Goal: Use online tool/utility: Utilize a website feature to perform a specific function

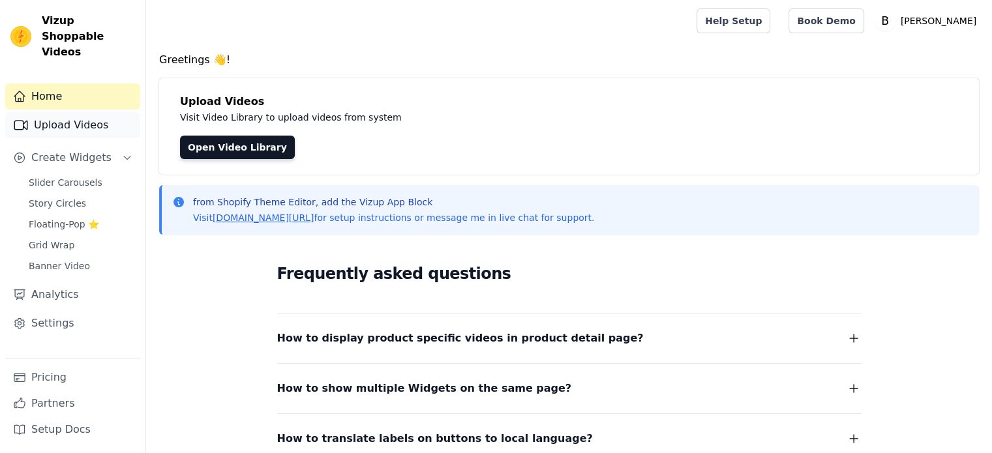
click at [71, 115] on link "Upload Videos" at bounding box center [72, 125] width 135 height 26
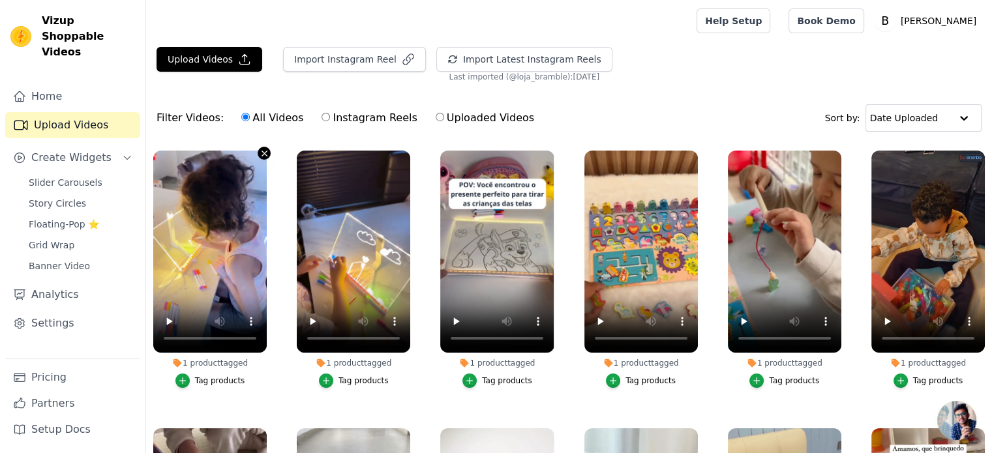
click at [260, 150] on icon "button" at bounding box center [265, 154] width 10 height 10
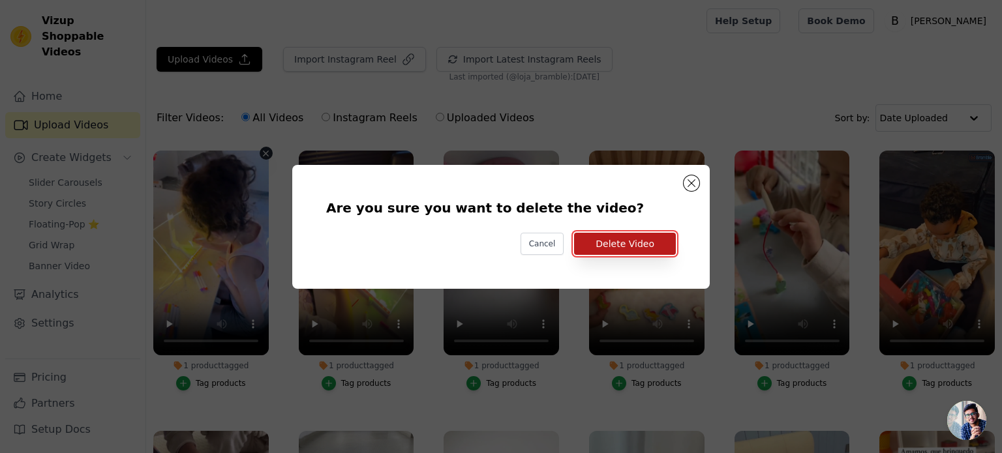
click at [617, 251] on button "Delete Video" at bounding box center [625, 244] width 102 height 22
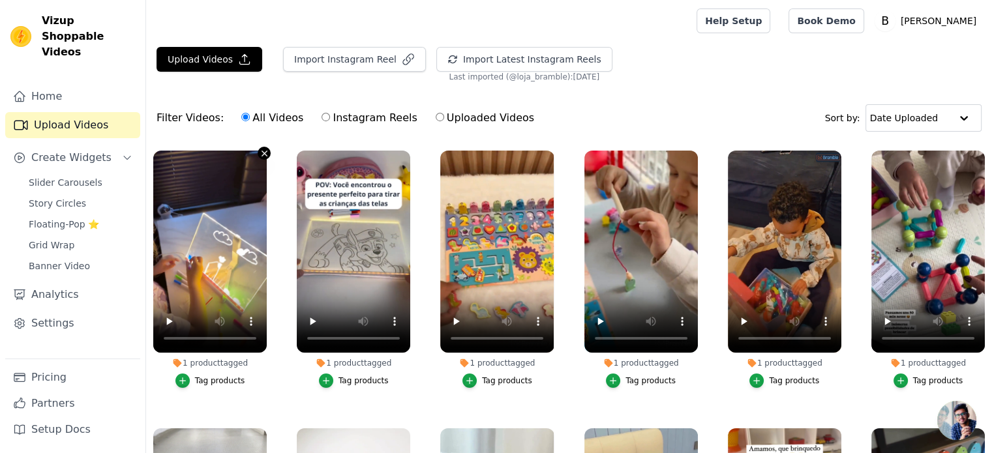
click at [260, 153] on icon "button" at bounding box center [265, 154] width 10 height 10
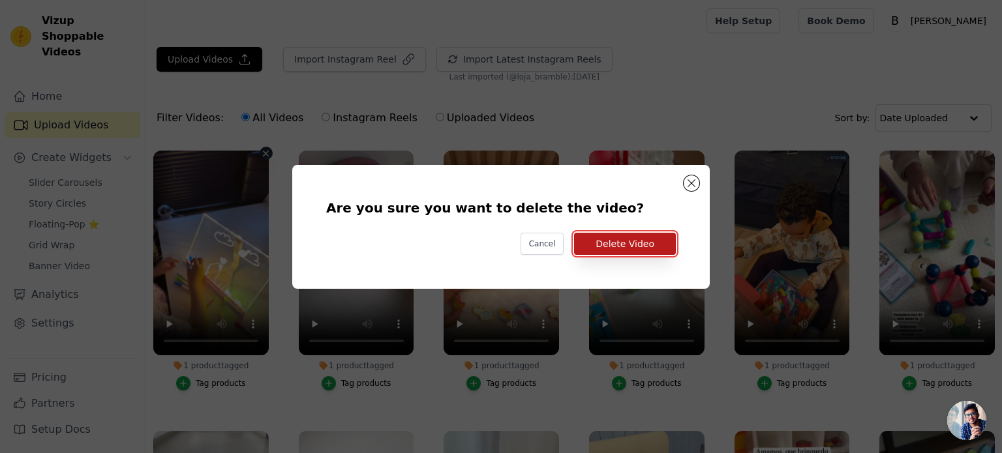
click at [639, 249] on button "Delete Video" at bounding box center [625, 244] width 102 height 22
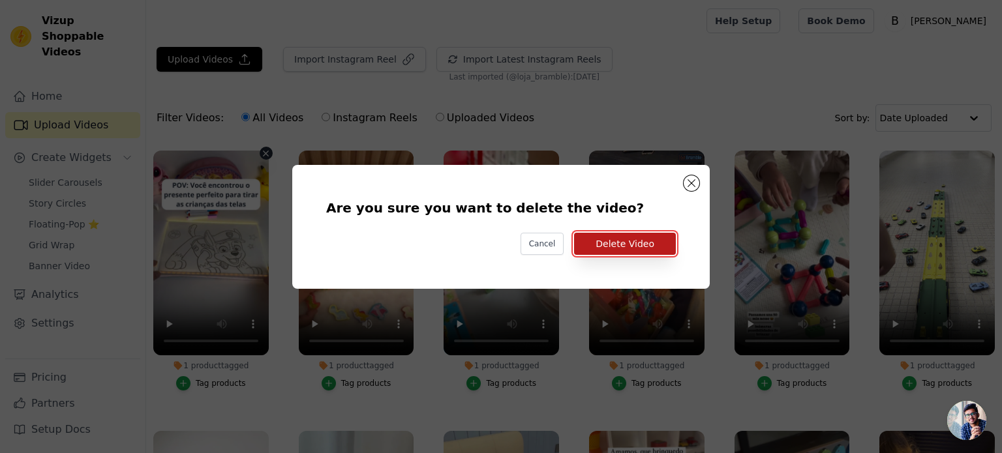
click at [633, 241] on button "Delete Video" at bounding box center [625, 244] width 102 height 22
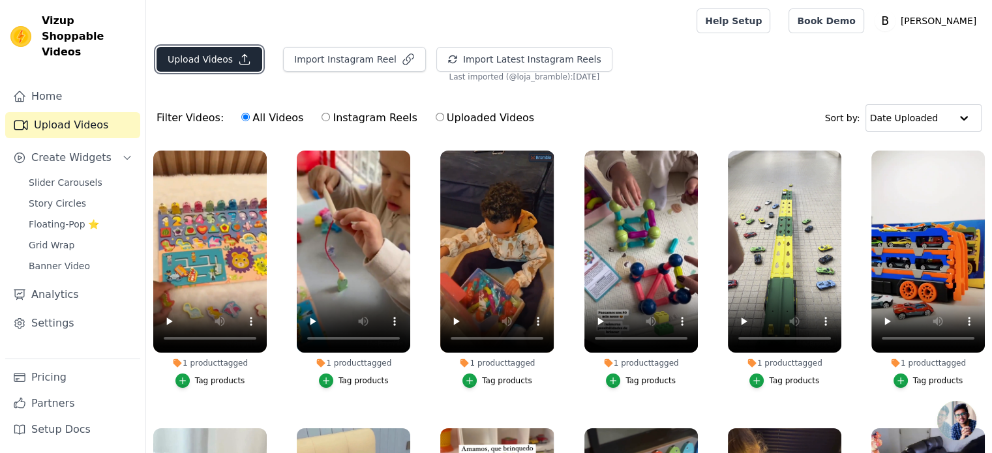
click at [222, 58] on button "Upload Videos" at bounding box center [210, 59] width 106 height 25
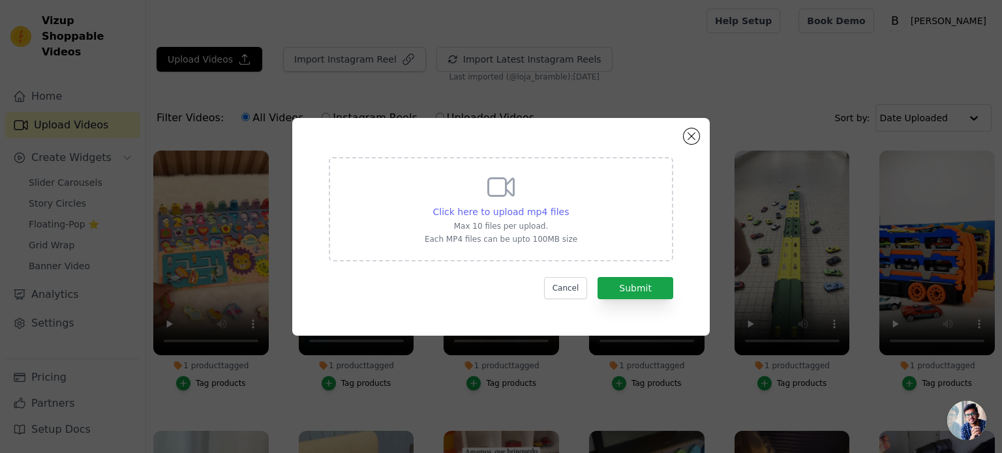
click at [524, 213] on span "Click here to upload mp4 files" at bounding box center [501, 212] width 136 height 10
click at [568, 206] on input "Click here to upload mp4 files Max 10 files per upload. Each MP4 files can be u…" at bounding box center [568, 205] width 1 height 1
type input "C:\fakepath\26.QuadroLED_Vizup3_compressed.mp4"
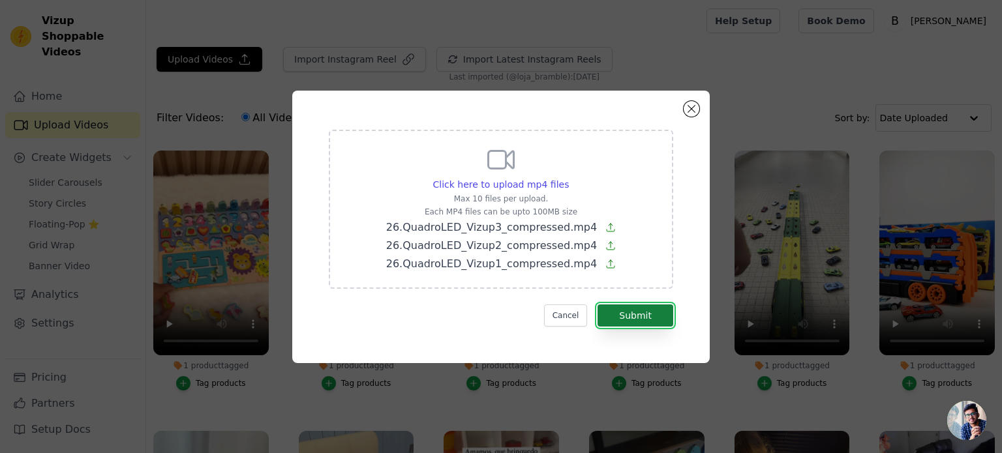
click at [662, 325] on button "Submit" at bounding box center [636, 316] width 76 height 22
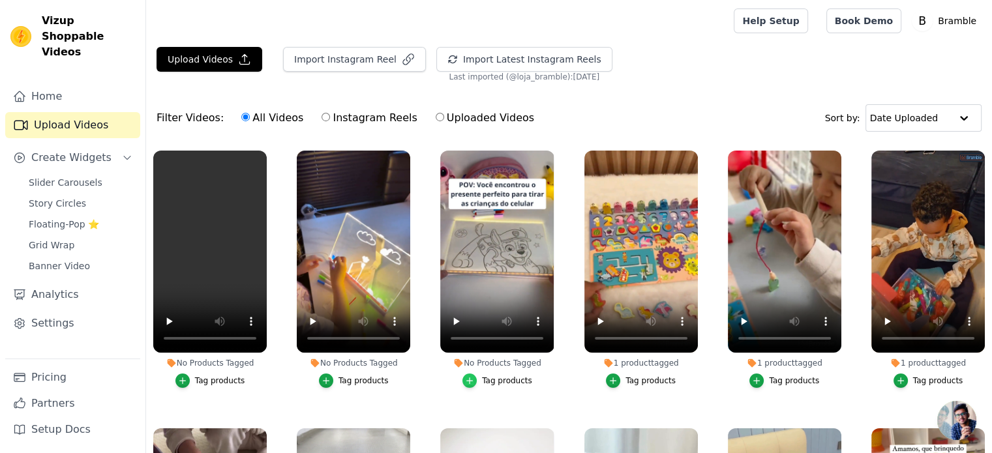
click at [472, 378] on icon "button" at bounding box center [469, 380] width 9 height 9
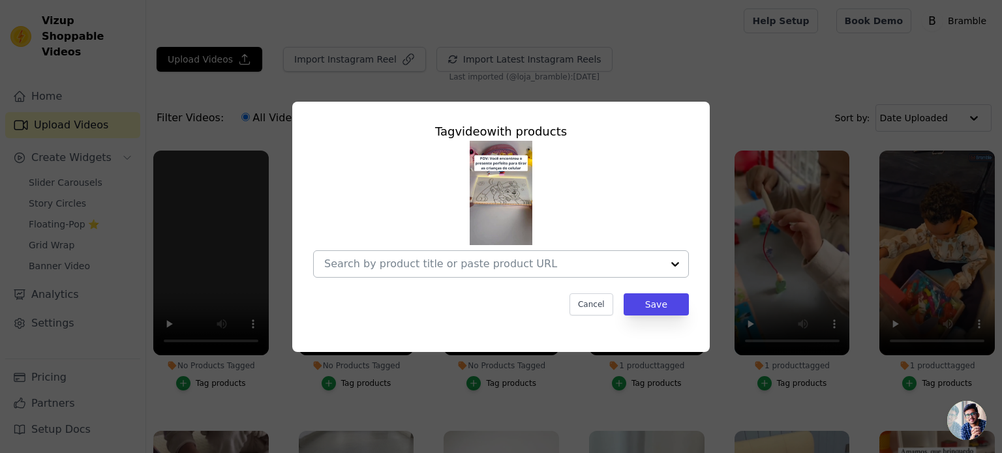
click at [476, 263] on input "No Products Tagged Tag video with products Cancel Save Tag products" at bounding box center [493, 264] width 338 height 12
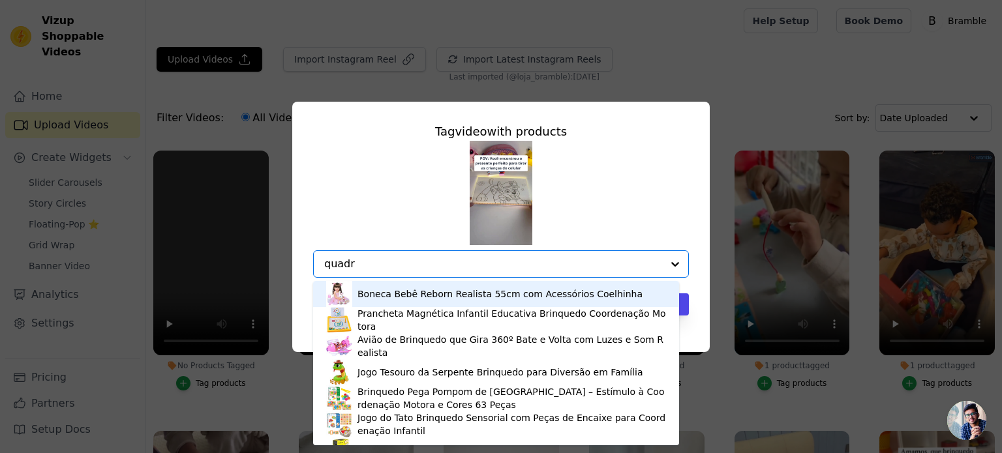
type input "quadro"
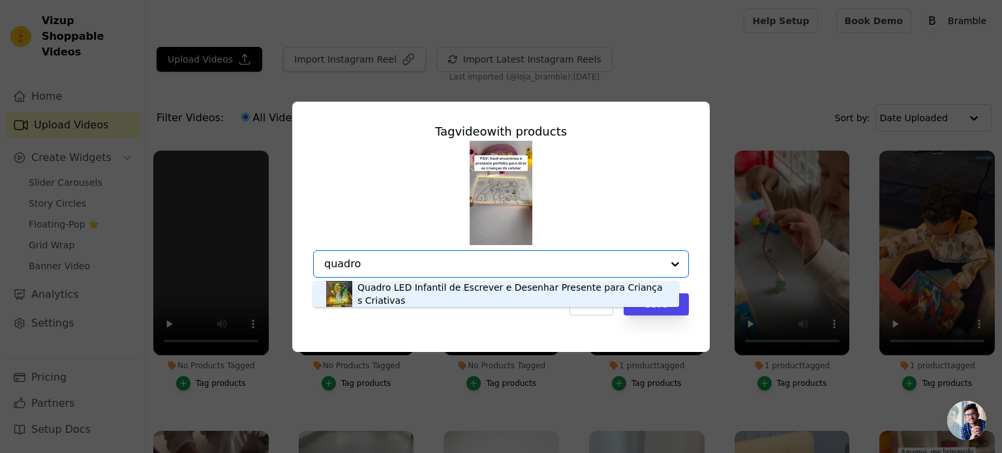
click at [455, 294] on div "Quadro LED Infantil de Escrever e Desenhar Presente para Crianças Criativas" at bounding box center [512, 294] width 309 height 26
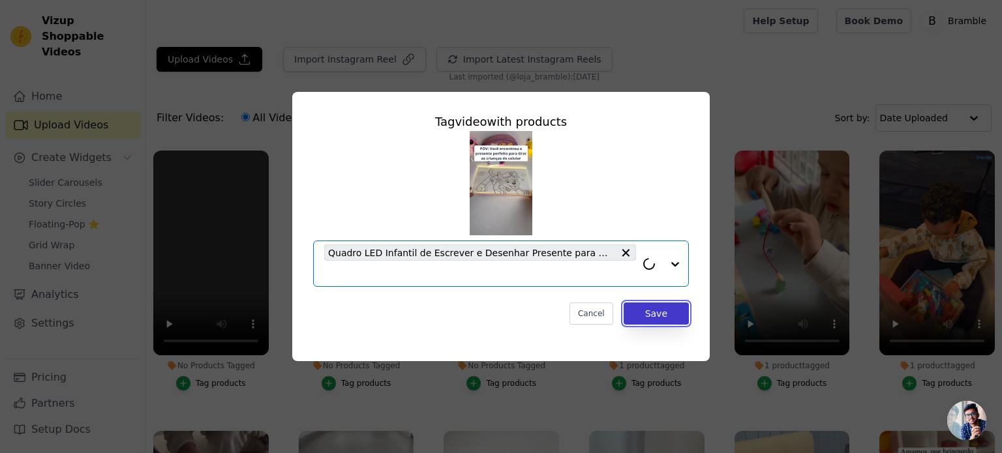
click at [647, 322] on button "Save" at bounding box center [656, 314] width 65 height 22
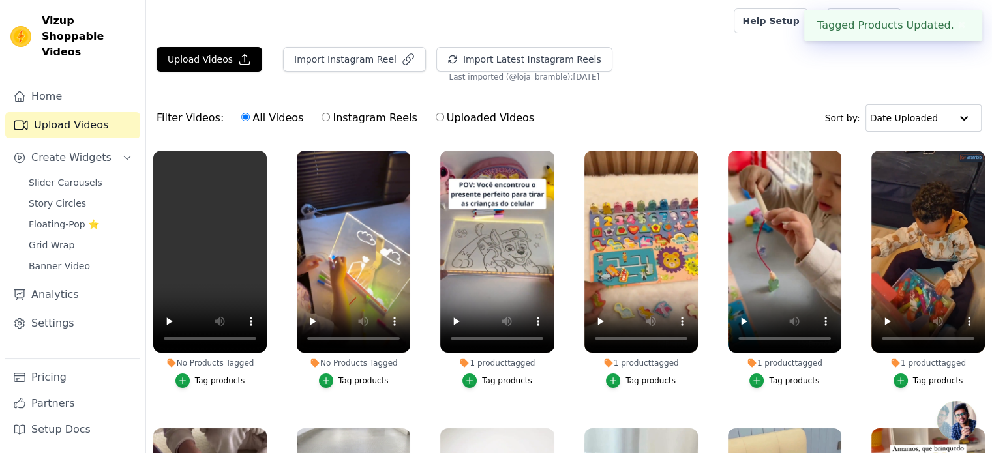
click at [335, 376] on button "Tag products" at bounding box center [354, 381] width 70 height 14
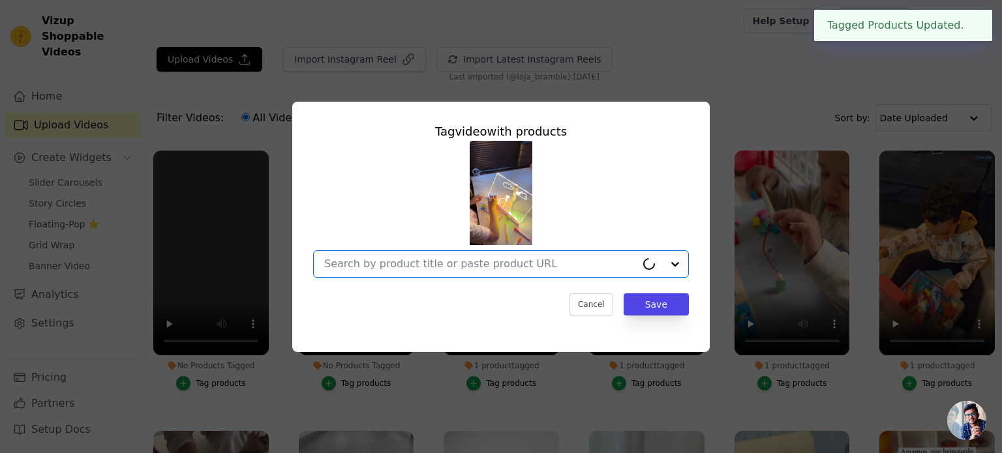
click at [410, 264] on input "No Products Tagged Tag video with products Option undefined, selected. Cancel S…" at bounding box center [480, 264] width 312 height 12
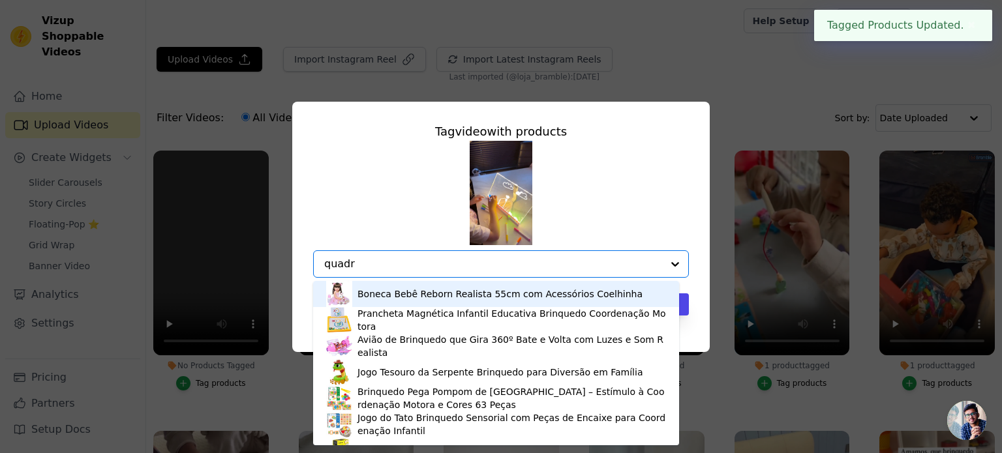
type input "quadro"
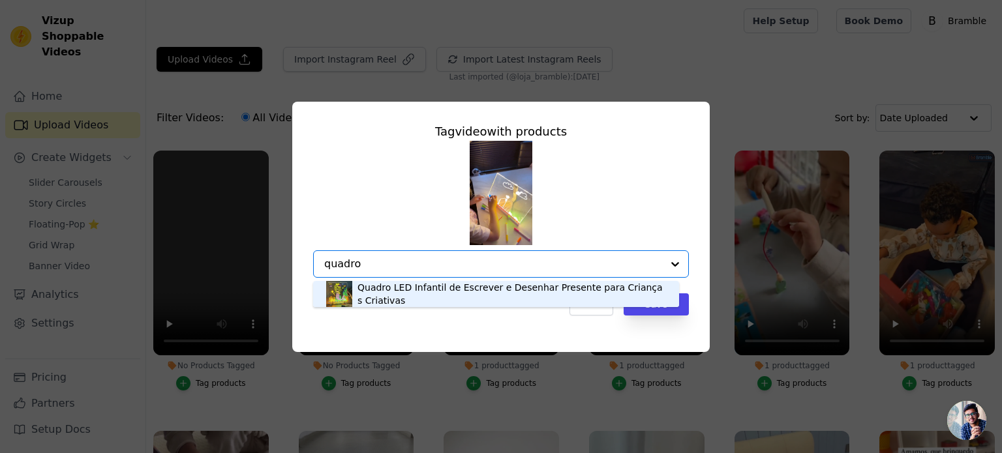
click at [430, 289] on div "Quadro LED Infantil de Escrever e Desenhar Presente para Crianças Criativas" at bounding box center [512, 294] width 309 height 26
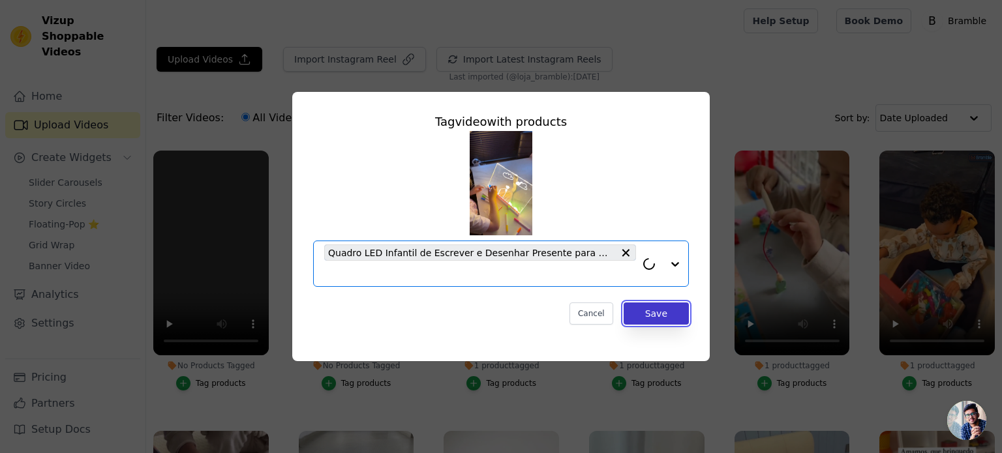
click at [653, 319] on button "Save" at bounding box center [656, 314] width 65 height 22
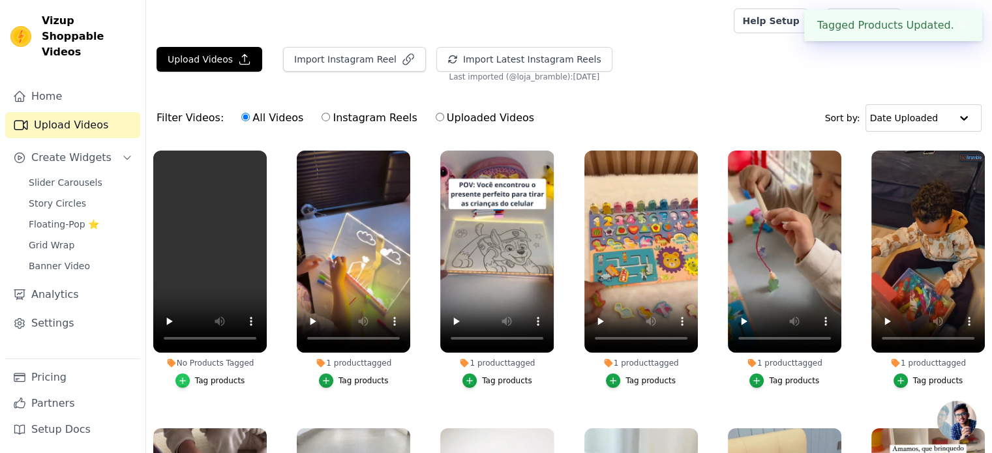
click at [187, 378] on icon "button" at bounding box center [182, 380] width 9 height 9
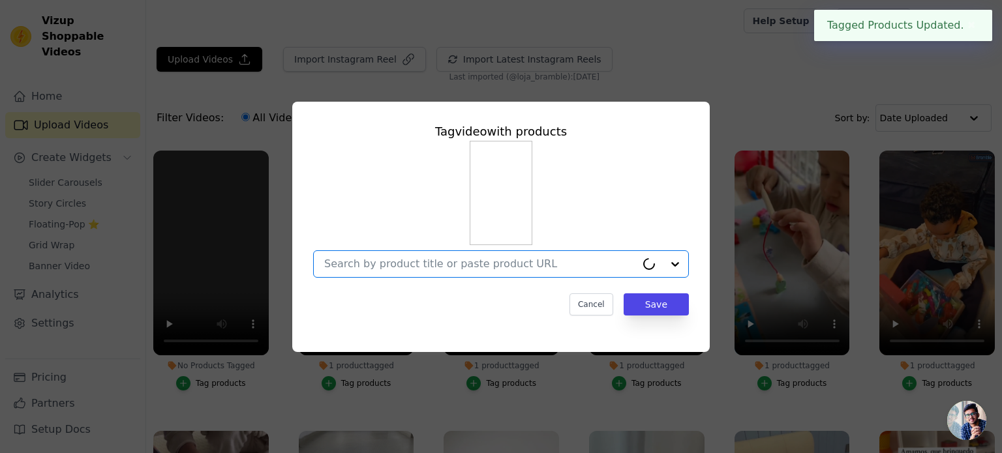
click at [391, 269] on input "No Products Tagged Tag video with products Option undefined, selected. Cancel S…" at bounding box center [480, 264] width 312 height 12
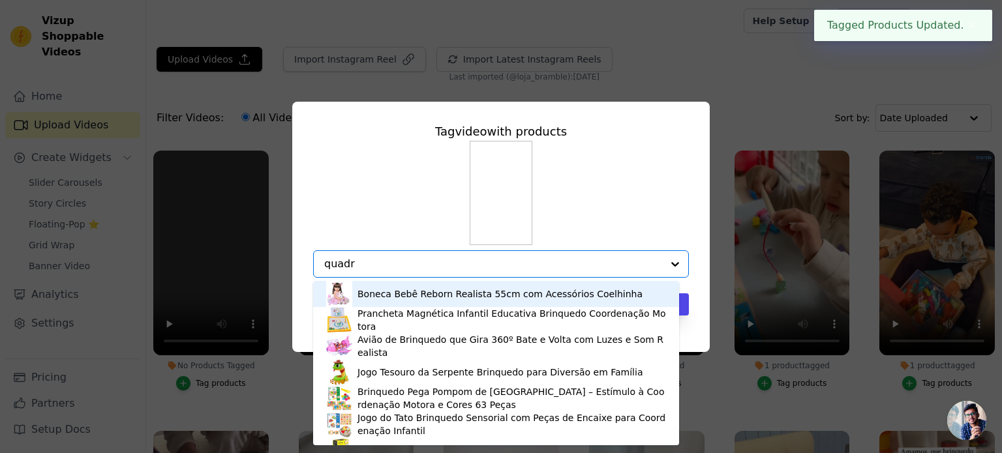
type input "quadro"
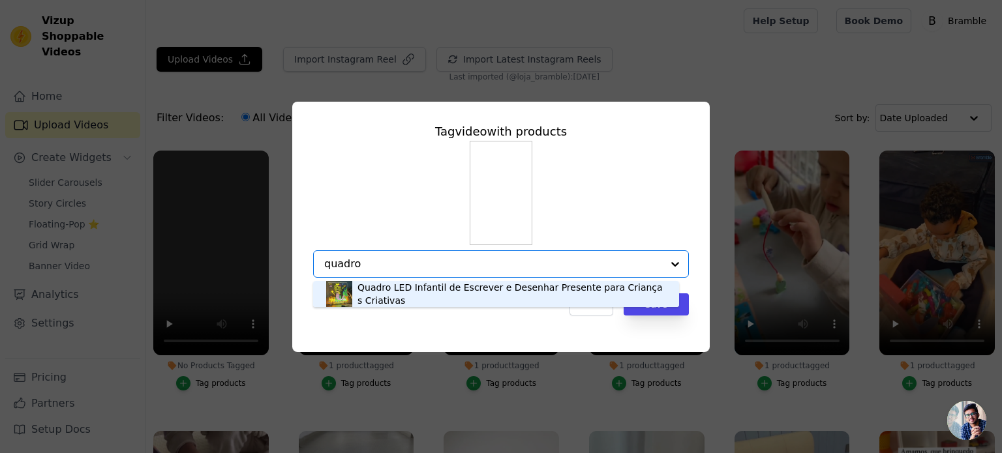
click at [423, 289] on div "Quadro LED Infantil de Escrever e Desenhar Presente para Crianças Criativas" at bounding box center [512, 294] width 309 height 26
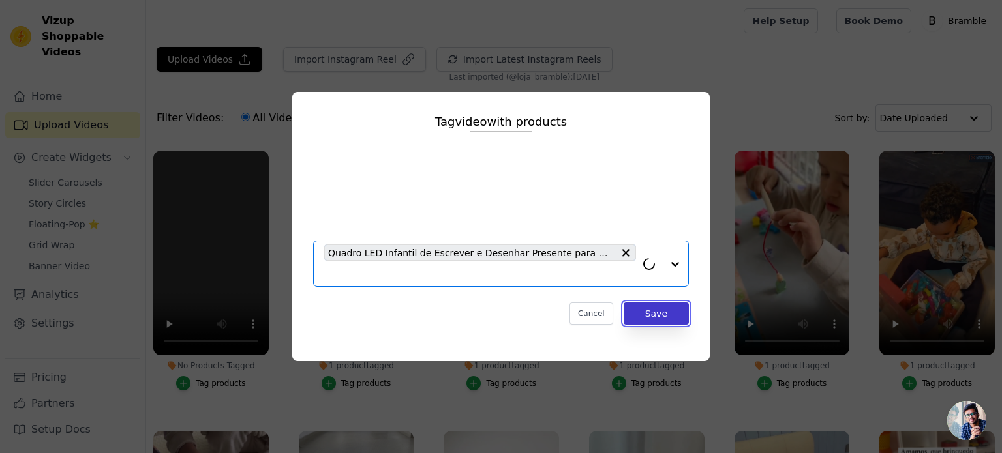
click at [672, 313] on button "Save" at bounding box center [656, 314] width 65 height 22
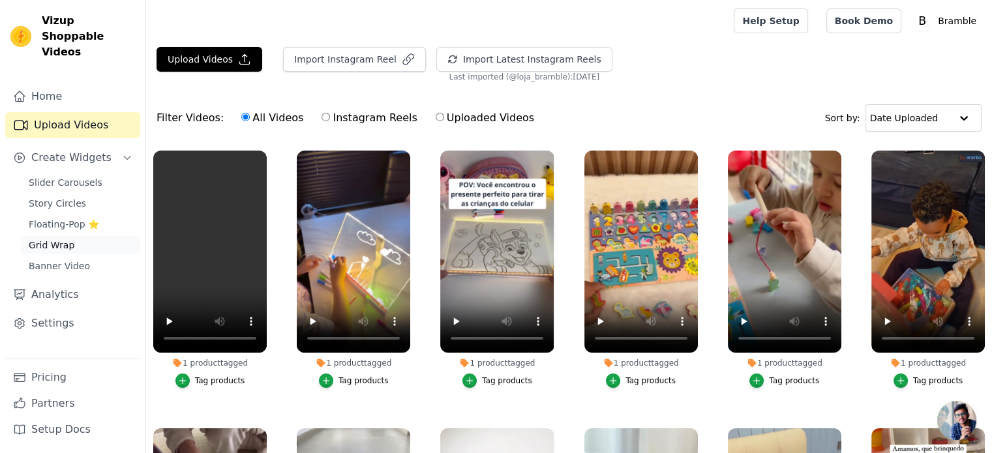
click at [55, 239] on span "Grid Wrap" at bounding box center [52, 245] width 46 height 13
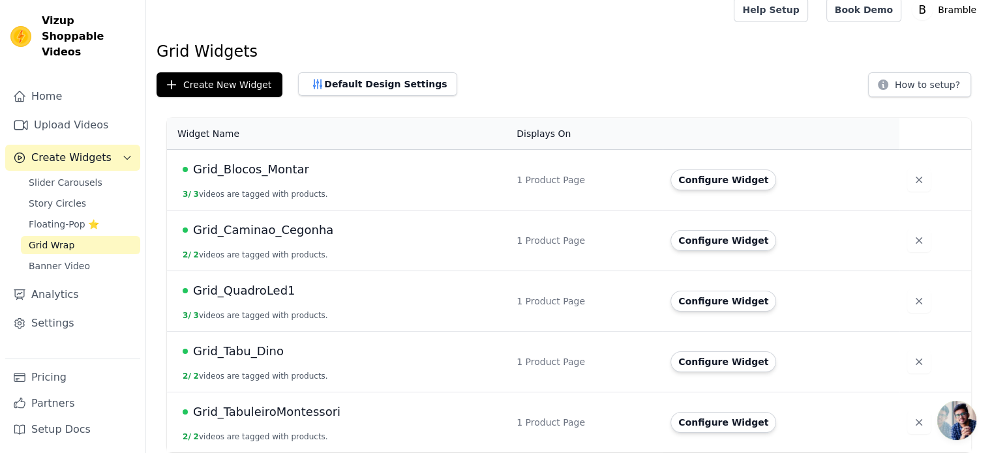
scroll to position [14, 0]
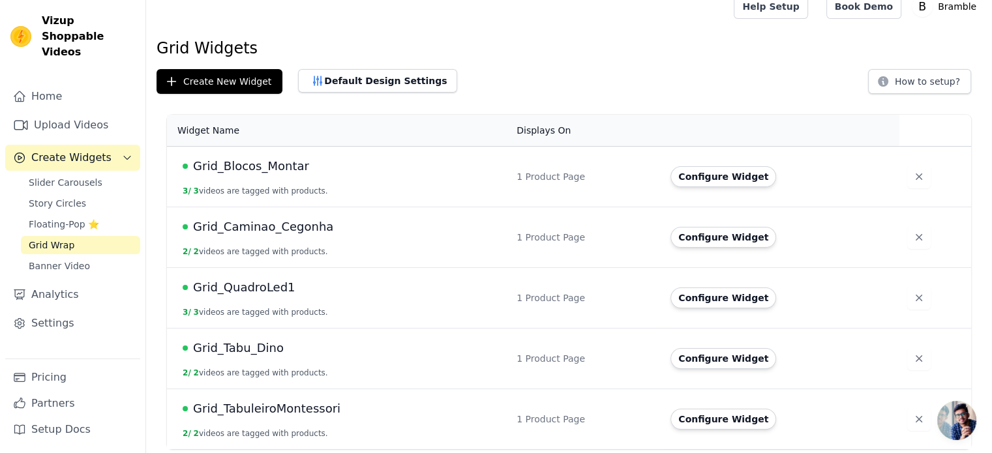
click at [254, 284] on span "Grid_QuadroLed1" at bounding box center [244, 288] width 102 height 18
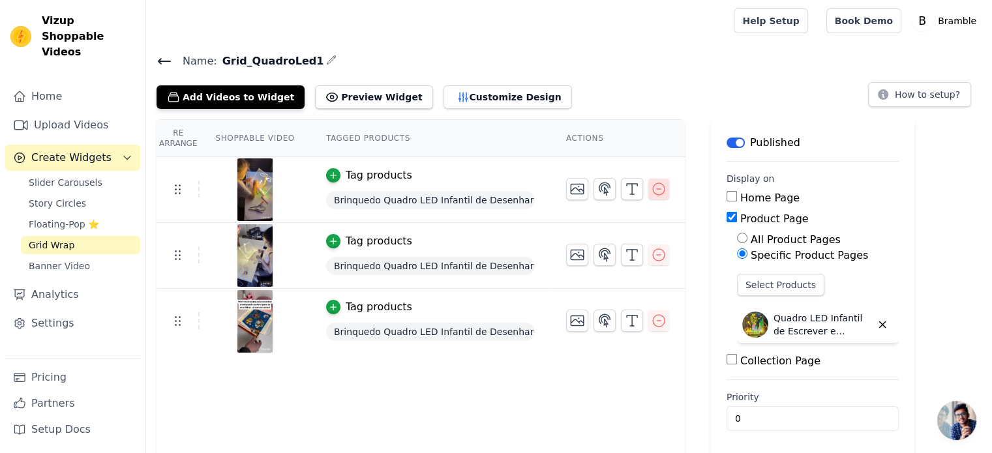
click at [655, 189] on icon "button" at bounding box center [659, 189] width 12 height 12
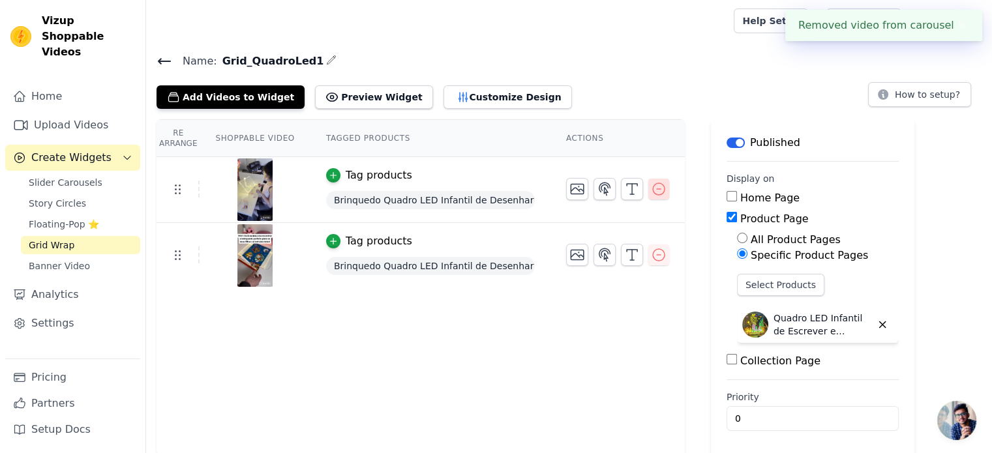
click at [651, 192] on icon "button" at bounding box center [659, 189] width 16 height 16
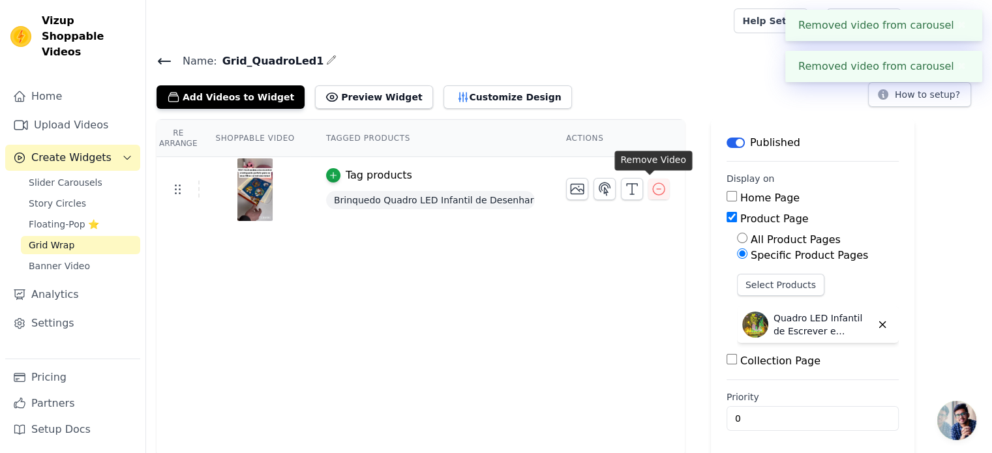
click at [653, 189] on icon "button" at bounding box center [659, 189] width 12 height 12
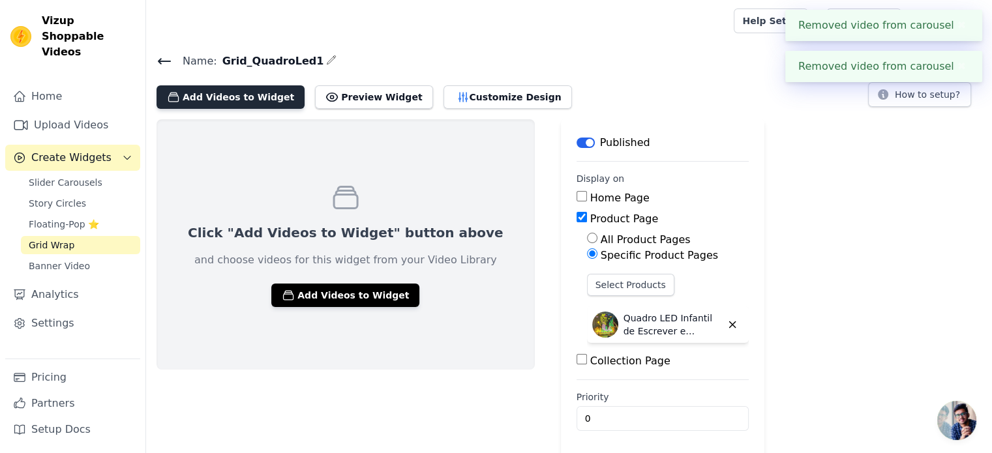
click at [186, 91] on button "Add Videos to Widget" at bounding box center [231, 96] width 148 height 23
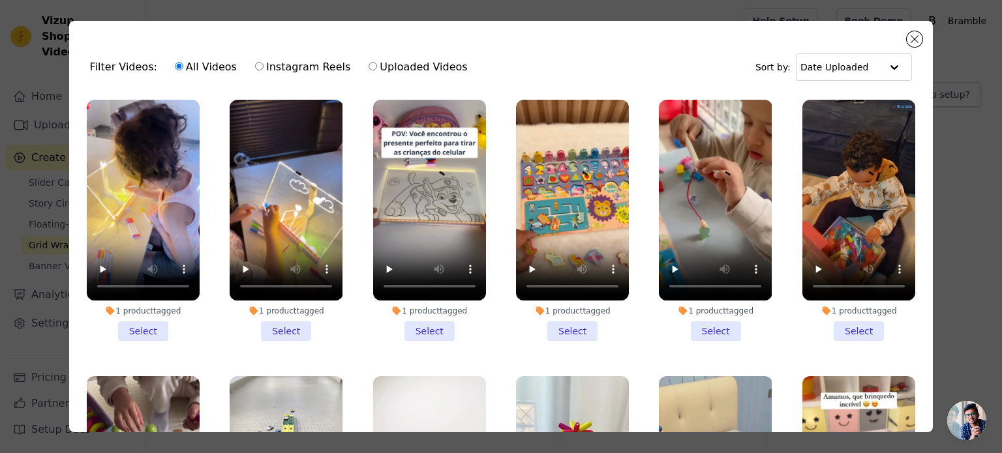
click at [135, 328] on li "1 product tagged Select" at bounding box center [143, 220] width 113 height 241
click at [0, 0] on input "1 product tagged Select" at bounding box center [0, 0] width 0 height 0
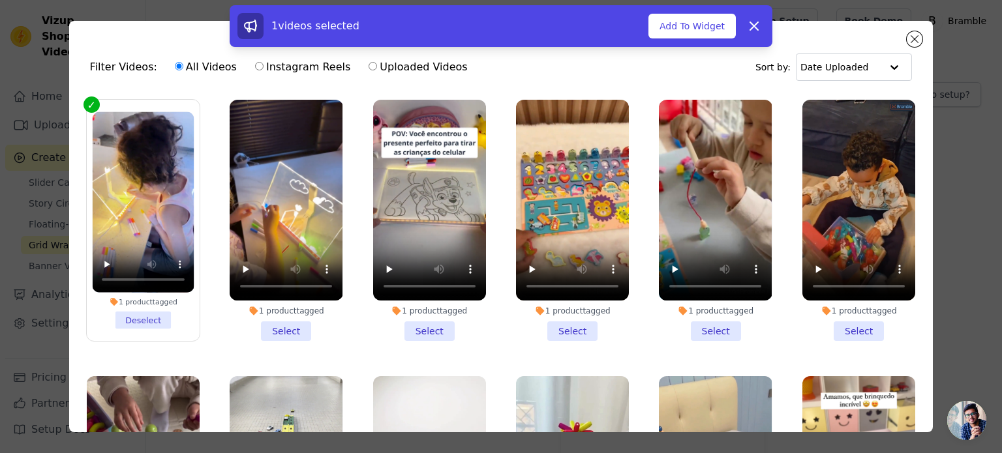
click at [271, 322] on li "1 product tagged Select" at bounding box center [286, 220] width 113 height 241
click at [0, 0] on input "1 product tagged Select" at bounding box center [0, 0] width 0 height 0
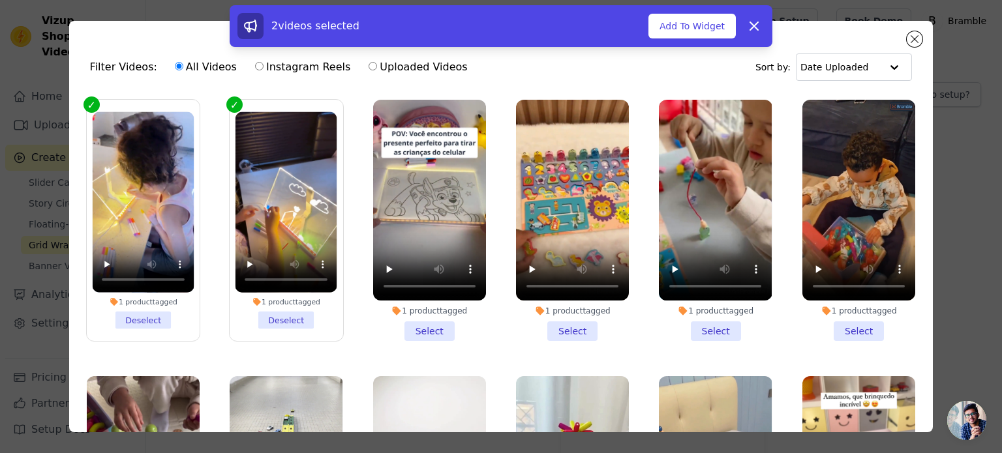
click at [420, 328] on li "1 product tagged Select" at bounding box center [429, 220] width 113 height 241
click at [0, 0] on input "1 product tagged Select" at bounding box center [0, 0] width 0 height 0
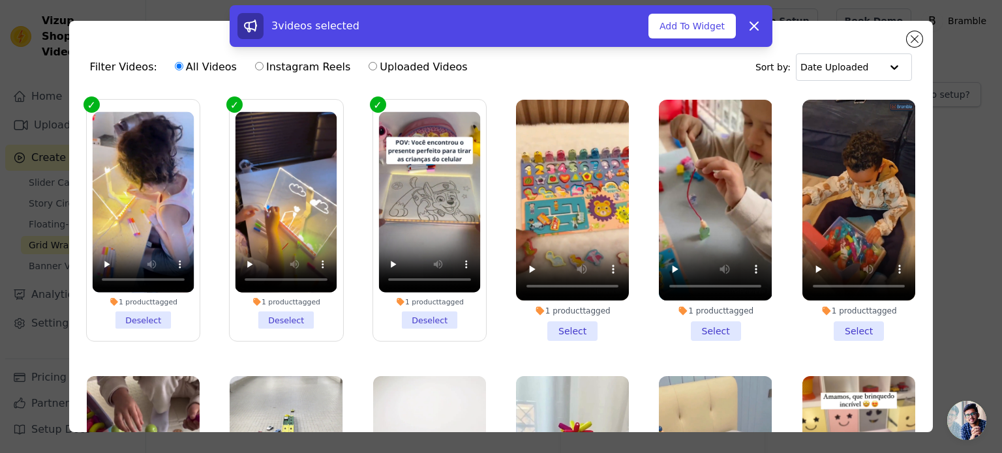
click at [691, 40] on div "3 videos selected Add To Widget Dismiss" at bounding box center [501, 26] width 543 height 42
click at [689, 28] on button "Add To Widget" at bounding box center [692, 26] width 87 height 25
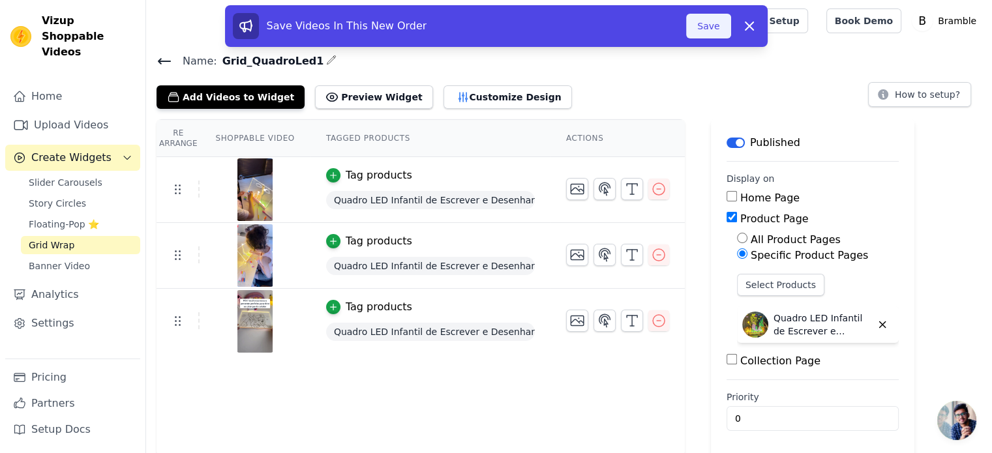
click at [712, 30] on button "Save" at bounding box center [708, 26] width 44 height 25
